Goal: Task Accomplishment & Management: Manage account settings

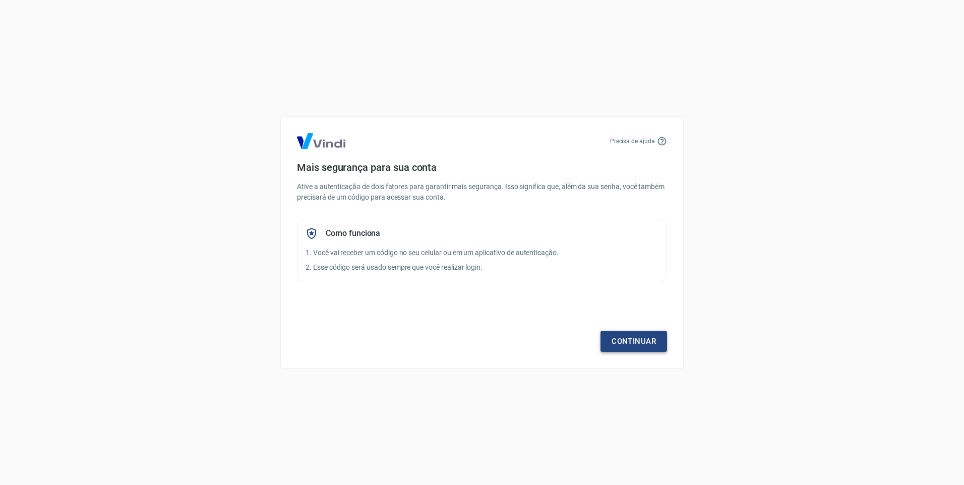
click at [623, 345] on link "Continuar" at bounding box center [634, 341] width 67 height 21
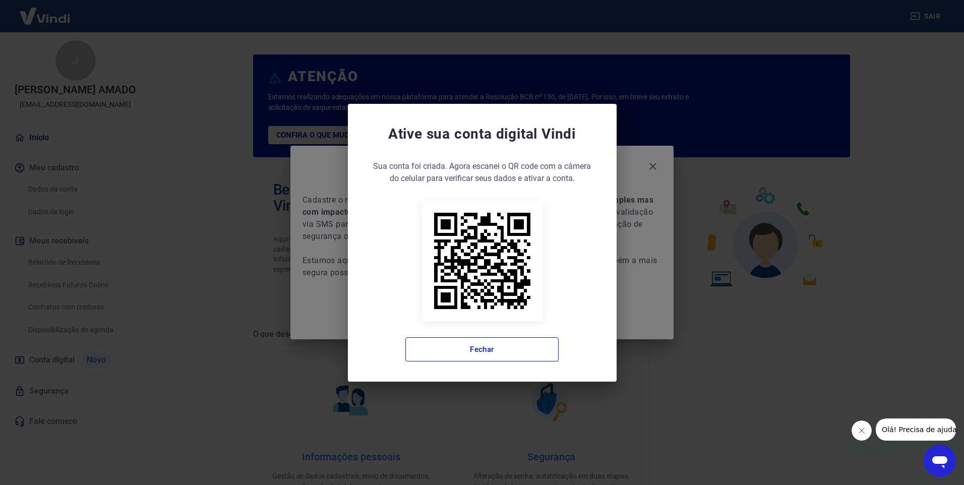
click at [492, 362] on div "Ative sua conta digital [PERSON_NAME] conta foi criada. Agora clique no botão a…" at bounding box center [482, 243] width 269 height 278
click at [495, 357] on button "Fechar" at bounding box center [482, 349] width 153 height 24
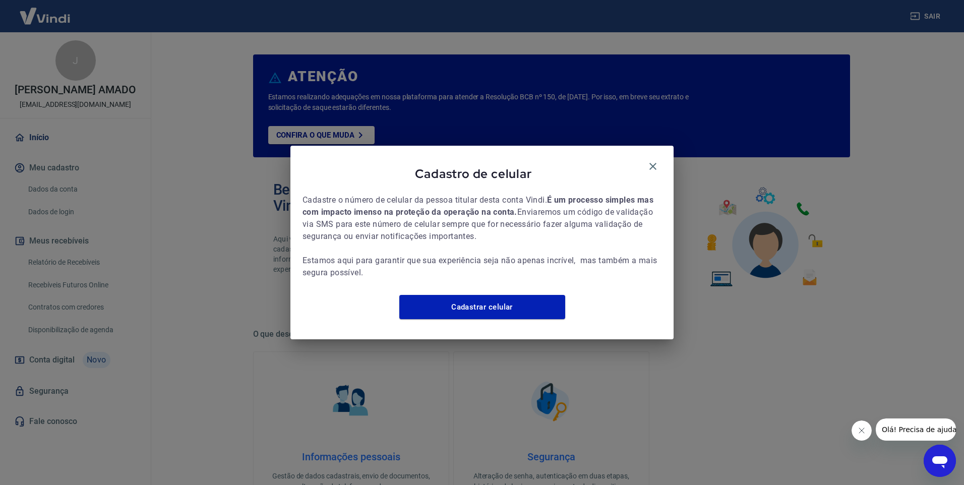
click at [647, 172] on div "Cadastro de celular" at bounding box center [482, 176] width 359 height 36
click at [651, 163] on icon "button" at bounding box center [653, 166] width 7 height 7
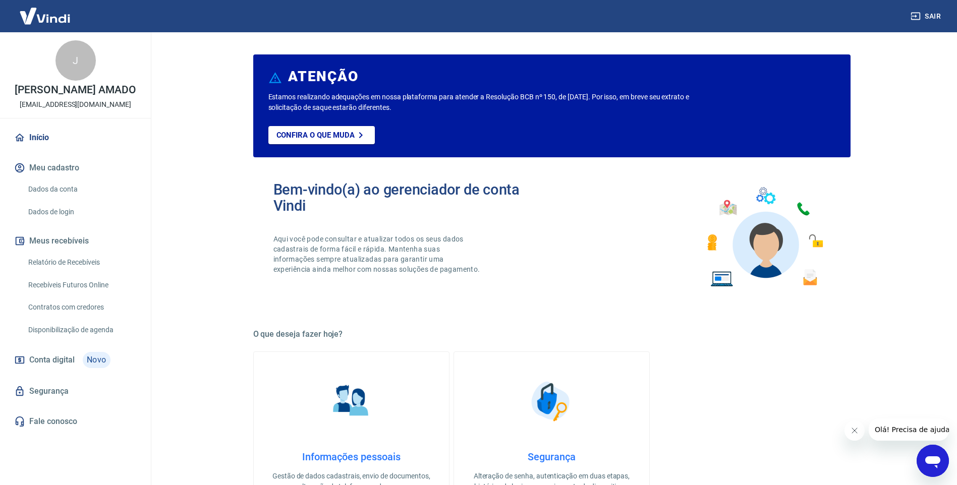
click at [93, 260] on link "Relatório de Recebíveis" at bounding box center [81, 262] width 115 height 21
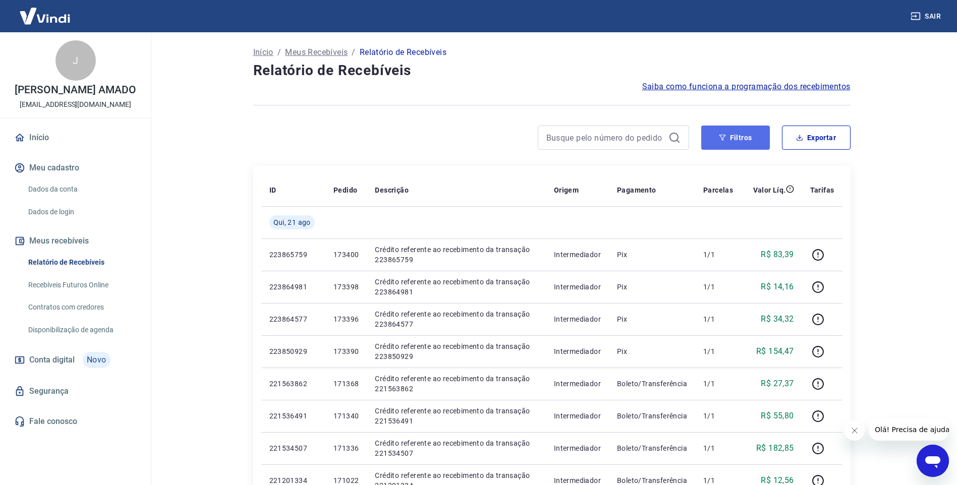
click at [741, 140] on button "Filtros" at bounding box center [735, 138] width 69 height 24
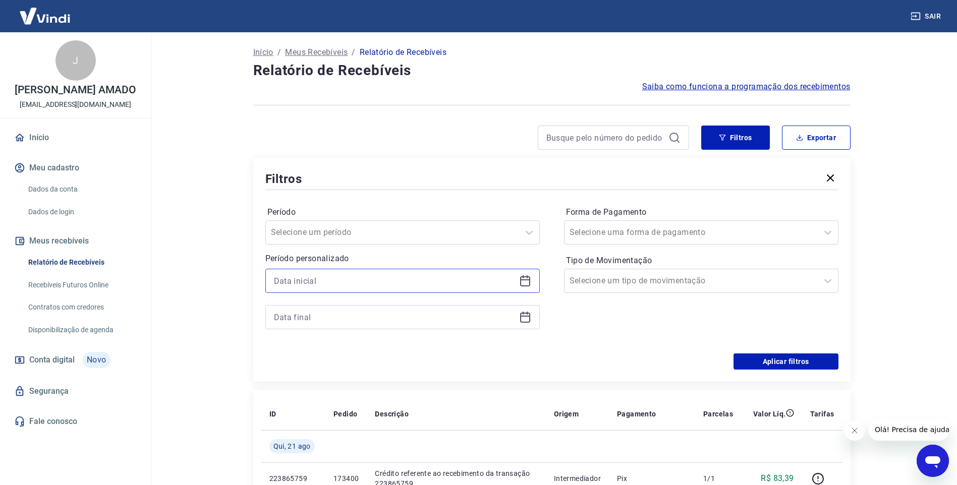
click at [309, 281] on input at bounding box center [394, 280] width 241 height 15
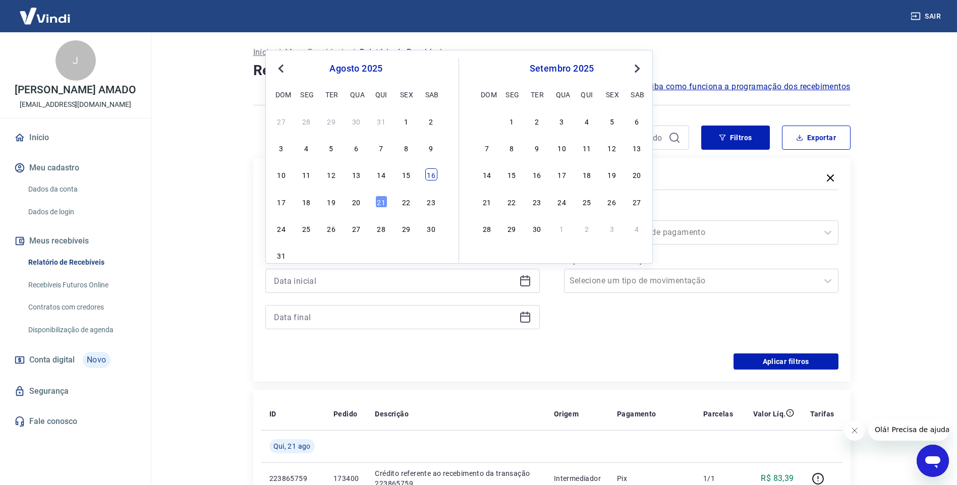
click at [432, 180] on div "16" at bounding box center [431, 174] width 12 height 12
type input "[DATE]"
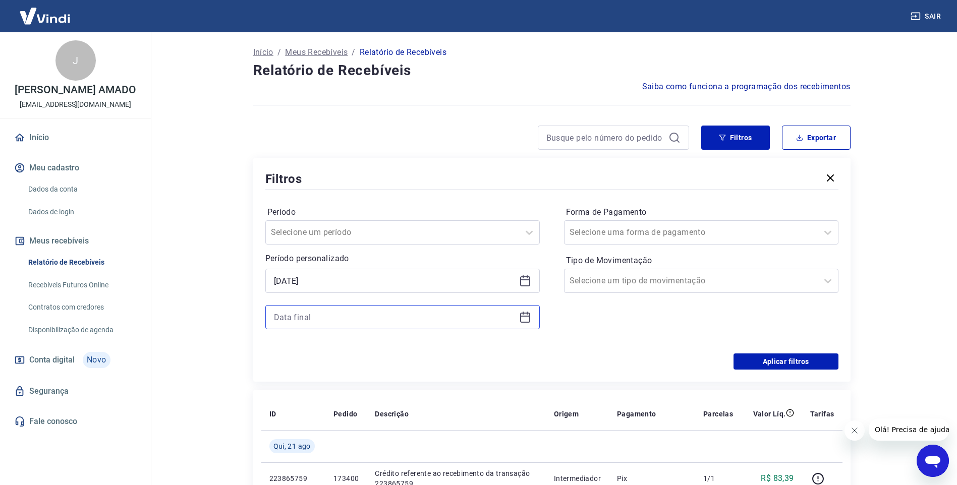
click at [383, 319] on input at bounding box center [394, 317] width 241 height 15
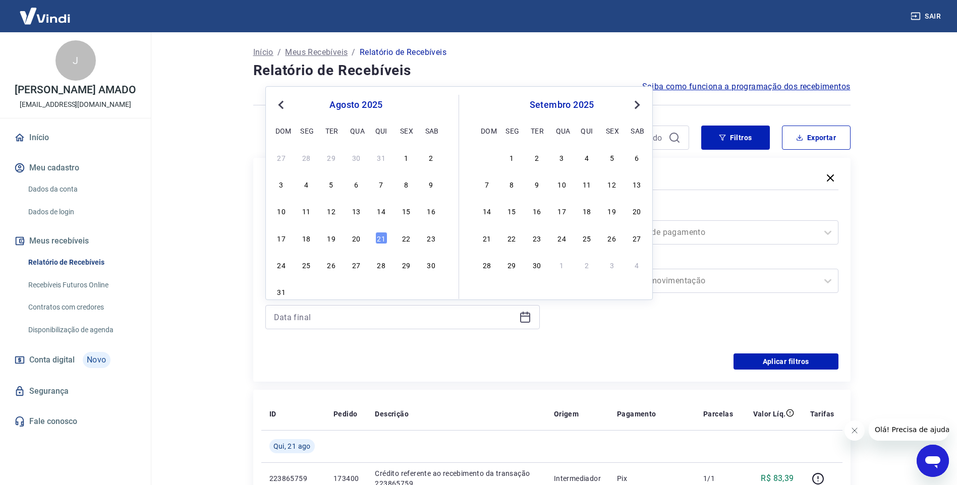
drag, startPoint x: 382, startPoint y: 236, endPoint x: 465, endPoint y: 256, distance: 85.1
click at [381, 236] on div "21" at bounding box center [381, 238] width 12 height 12
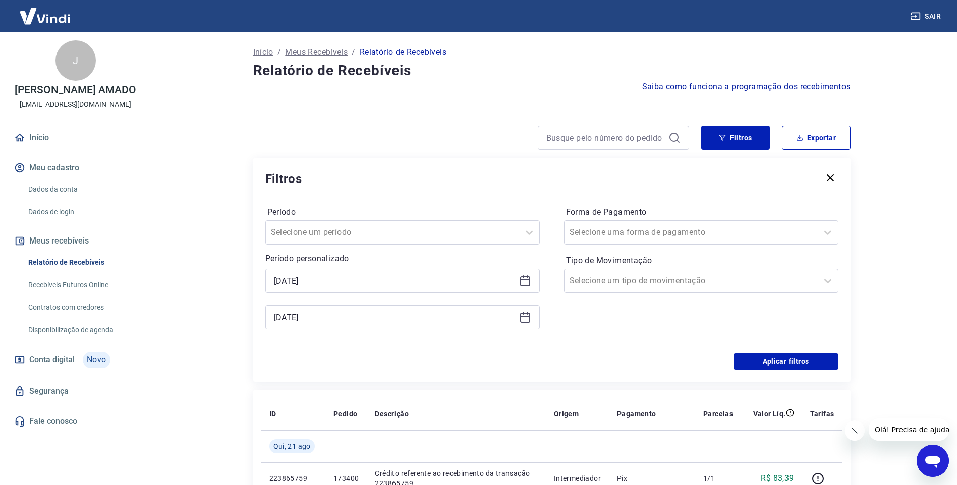
type input "[DATE]"
click at [794, 364] on button "Aplicar filtros" at bounding box center [785, 362] width 105 height 16
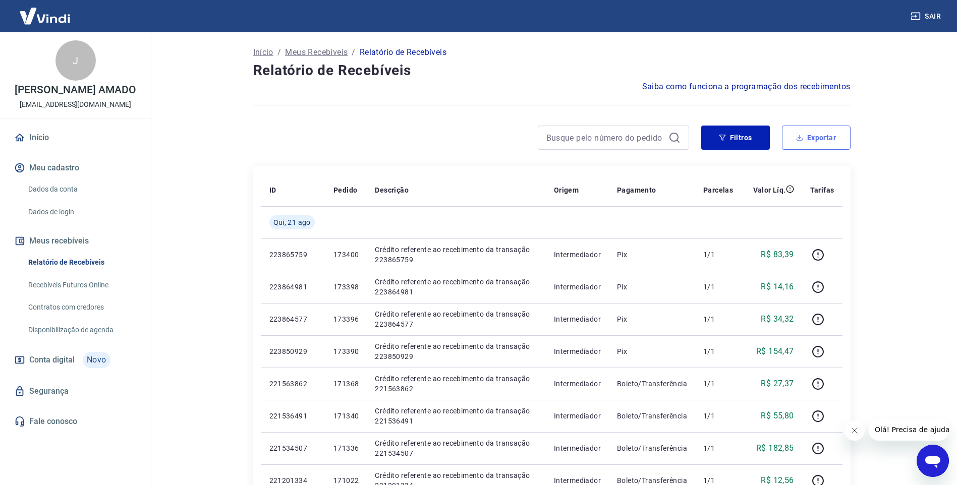
click at [818, 130] on button "Exportar" at bounding box center [816, 138] width 69 height 24
type input "16/08/2025"
type input "21/08/2025"
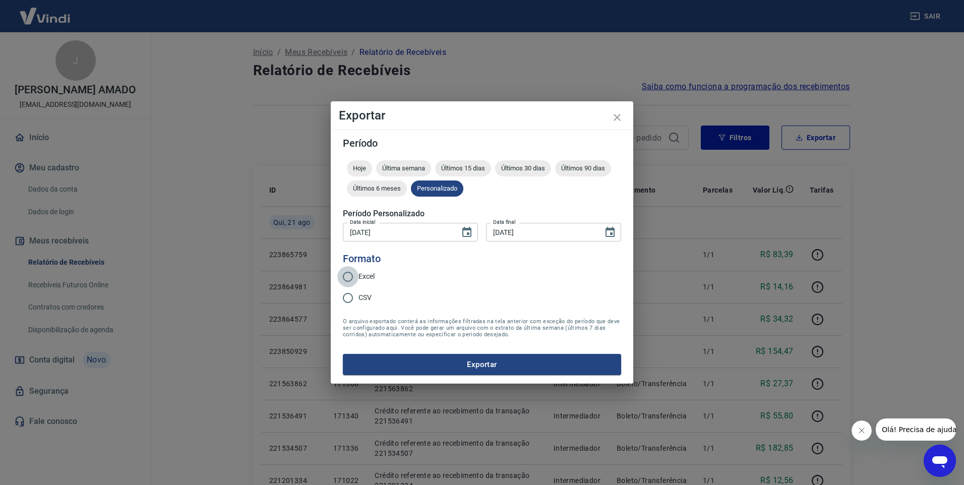
click at [352, 274] on input "Excel" at bounding box center [347, 276] width 21 height 21
radio input "true"
click at [488, 371] on button "Exportar" at bounding box center [482, 364] width 278 height 21
